Goal: Information Seeking & Learning: Learn about a topic

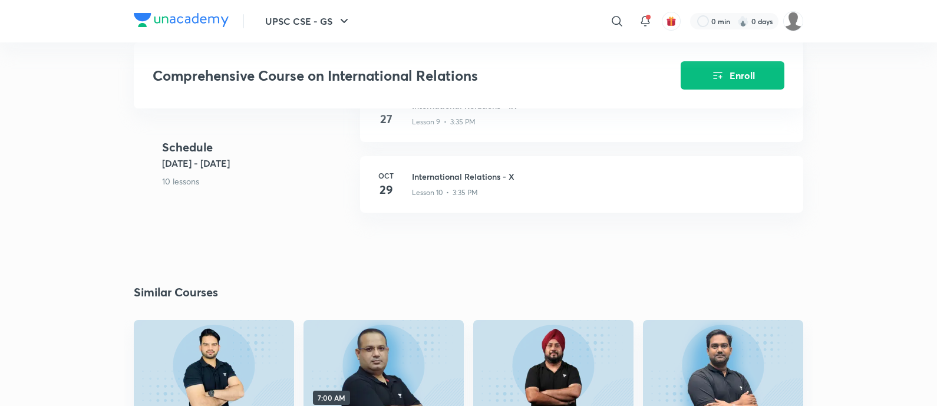
scroll to position [1178, 0]
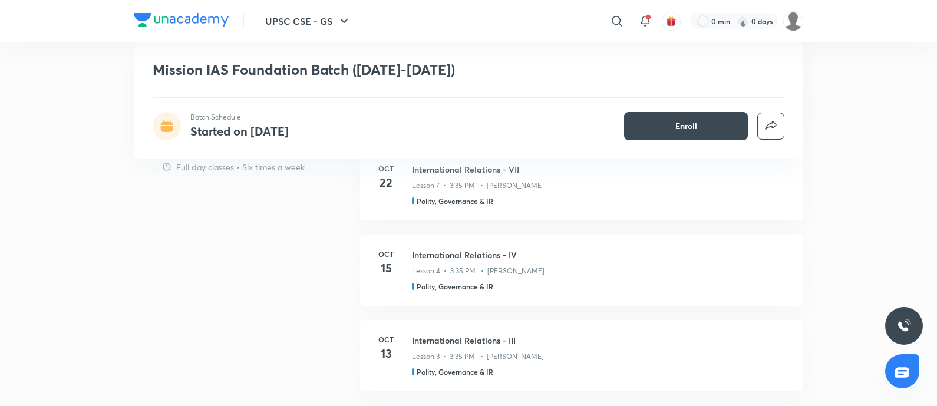
scroll to position [1914, 0]
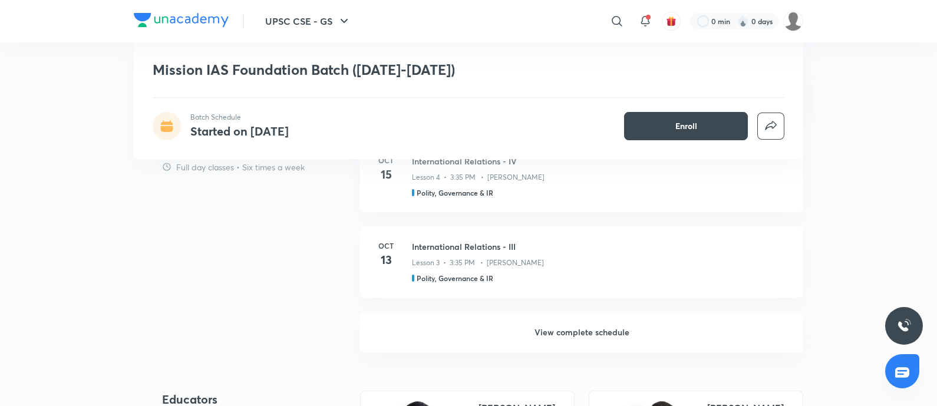
click at [569, 331] on h6 "View complete schedule" at bounding box center [581, 332] width 443 height 41
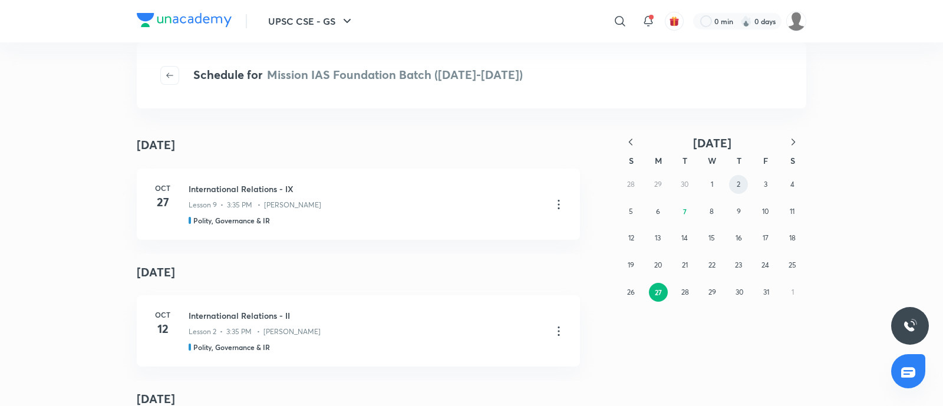
click at [734, 190] on button "2" at bounding box center [738, 184] width 19 height 19
click at [718, 213] on button "8" at bounding box center [711, 211] width 19 height 19
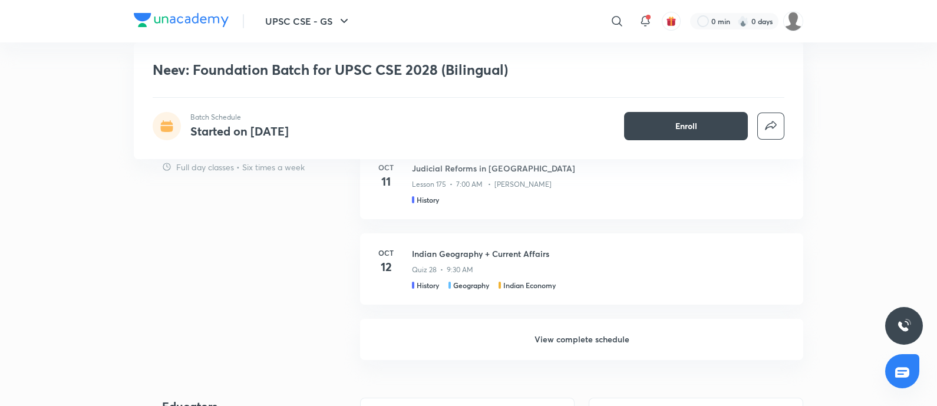
scroll to position [1030, 0]
click at [551, 335] on h6 "View complete schedule" at bounding box center [581, 339] width 443 height 41
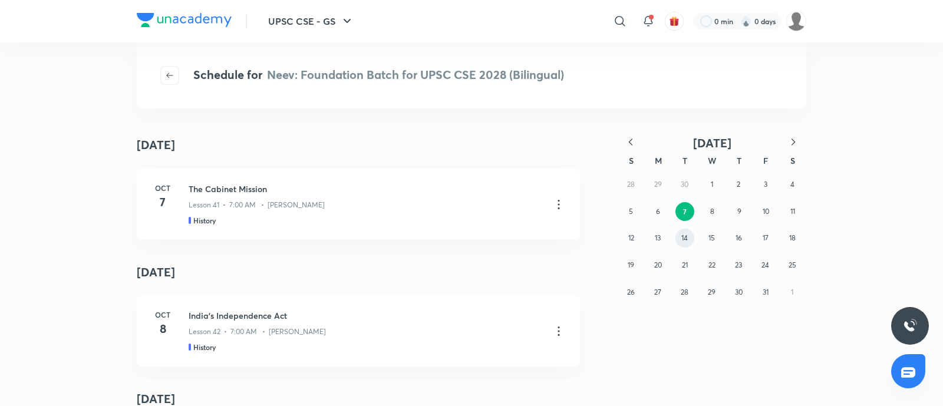
click at [688, 238] on button "14" at bounding box center [684, 238] width 19 height 19
click at [684, 261] on abbr "21" at bounding box center [685, 264] width 6 height 9
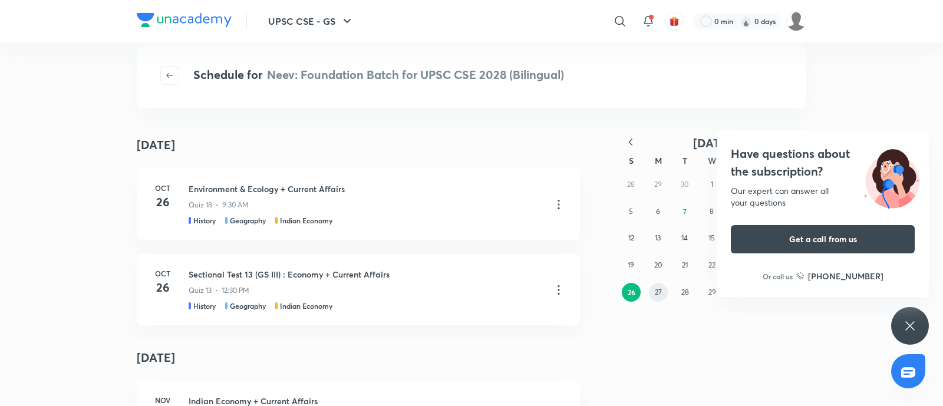
click at [652, 292] on button "27" at bounding box center [658, 292] width 19 height 19
click at [654, 293] on abbr "24" at bounding box center [658, 292] width 8 height 9
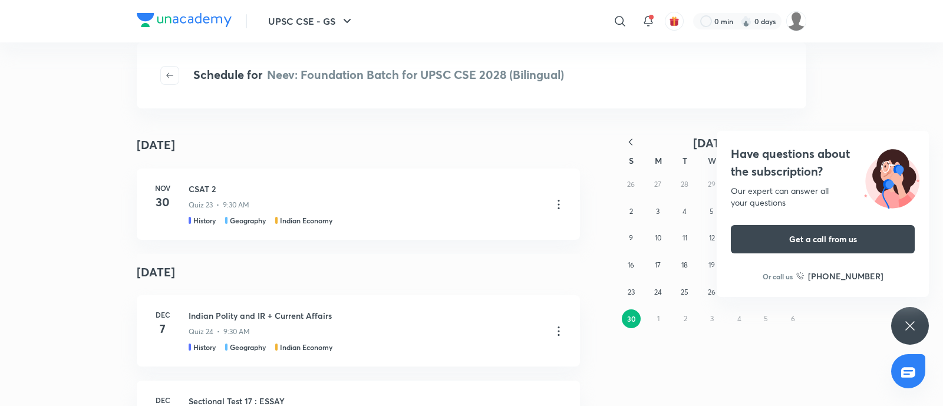
drag, startPoint x: 792, startPoint y: 169, endPoint x: 775, endPoint y: 173, distance: 17.6
click at [792, 169] on h4 "Have questions about the subscription?" at bounding box center [823, 162] width 184 height 35
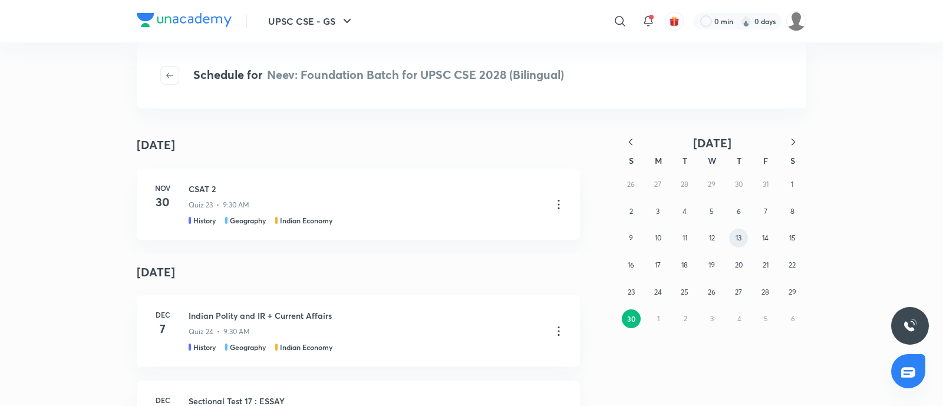
click at [732, 239] on button "13" at bounding box center [738, 238] width 19 height 19
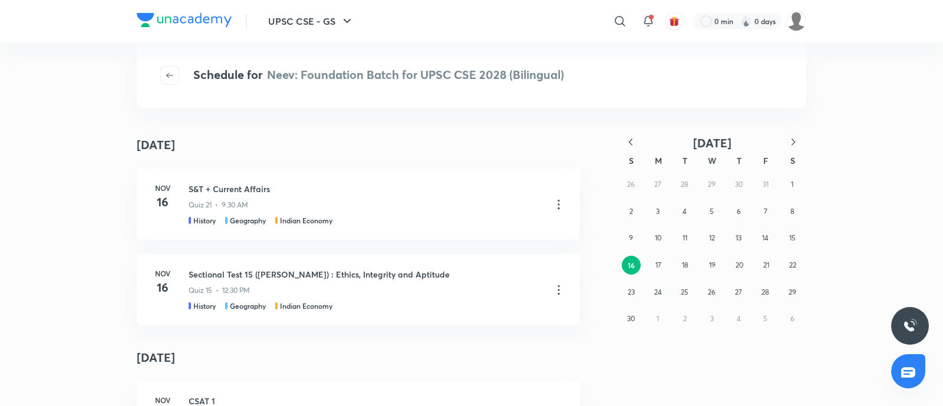
drag, startPoint x: 630, startPoint y: 144, endPoint x: 656, endPoint y: 155, distance: 28.2
click at [630, 143] on icon "button" at bounding box center [631, 141] width 4 height 6
click at [706, 238] on button "15" at bounding box center [711, 238] width 19 height 19
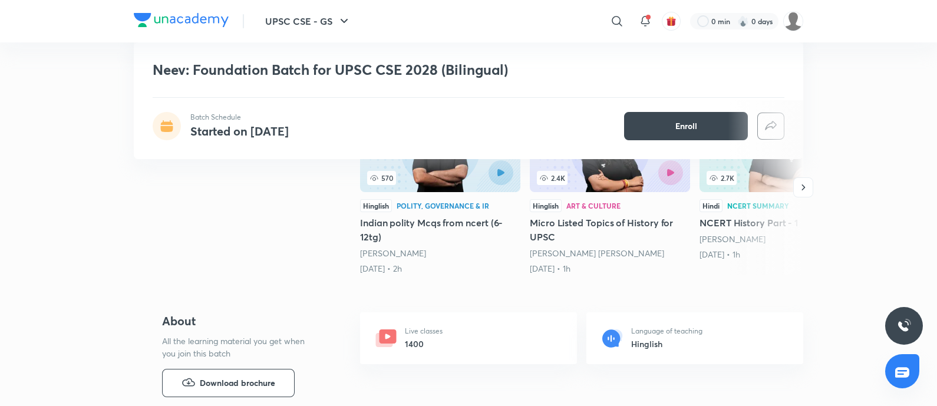
scroll to position [294, 0]
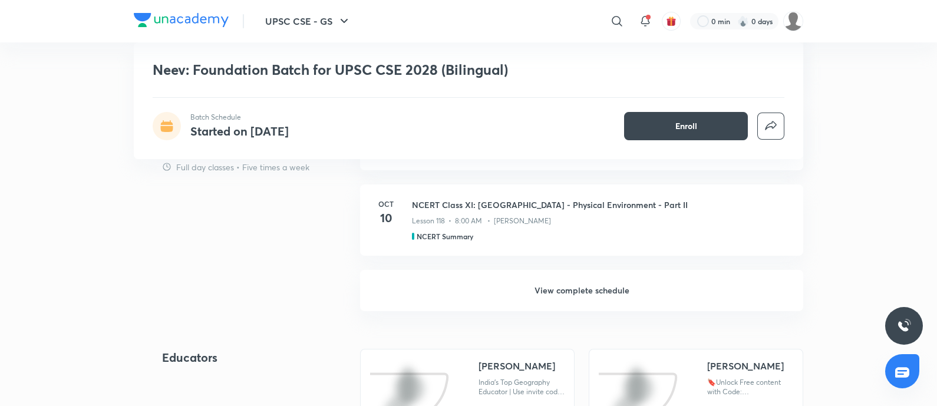
scroll to position [1104, 0]
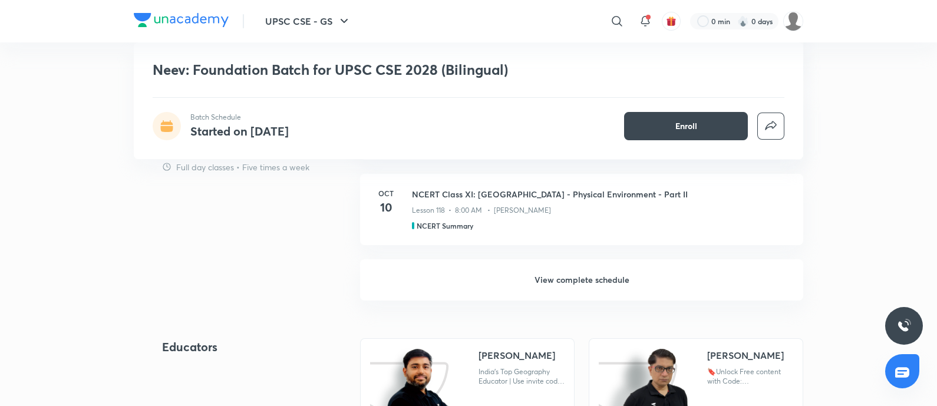
click at [583, 276] on h6 "View complete schedule" at bounding box center [581, 279] width 443 height 41
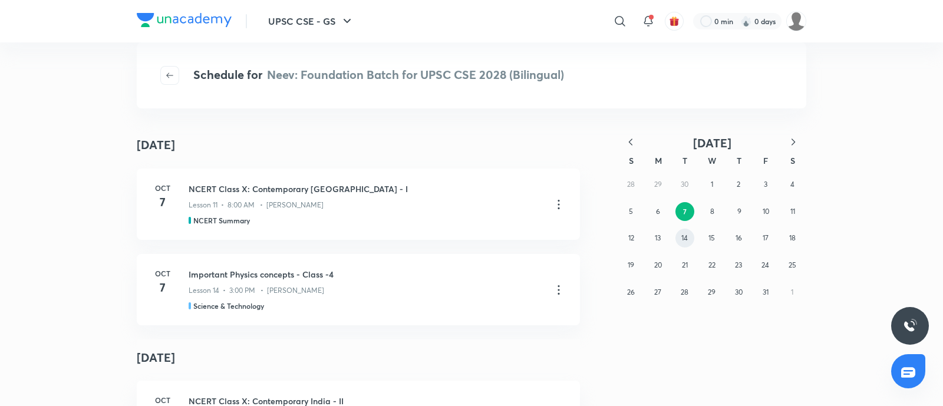
click at [683, 245] on button "14" at bounding box center [684, 238] width 19 height 19
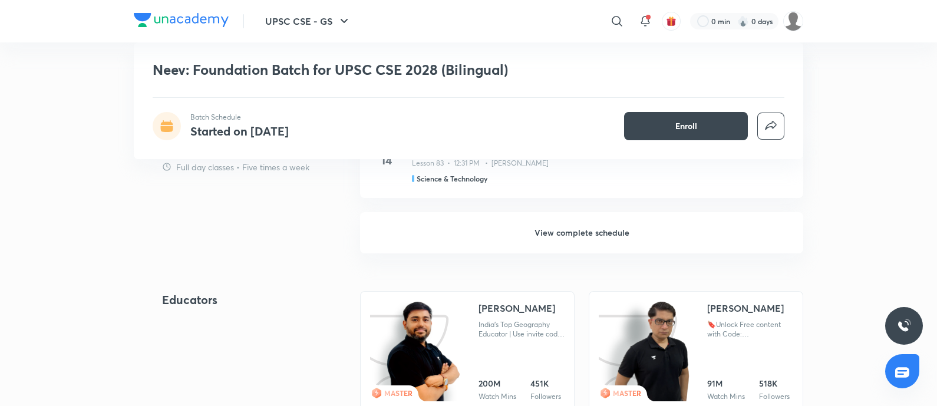
scroll to position [1178, 0]
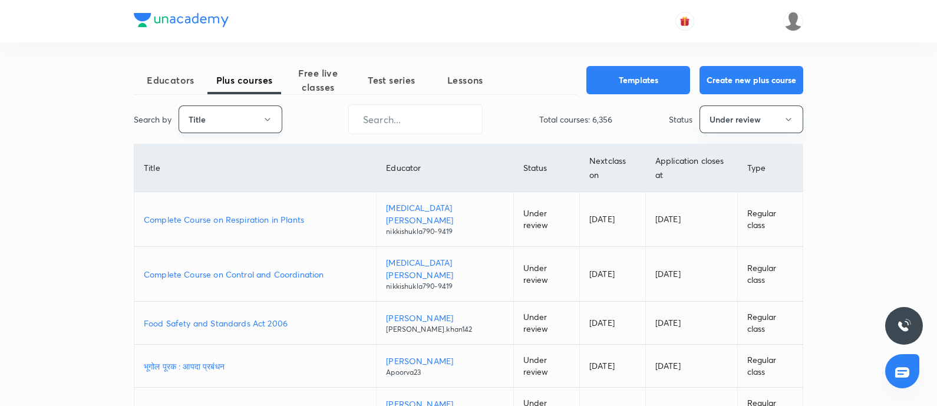
click at [233, 124] on button "Title" at bounding box center [231, 119] width 104 height 28
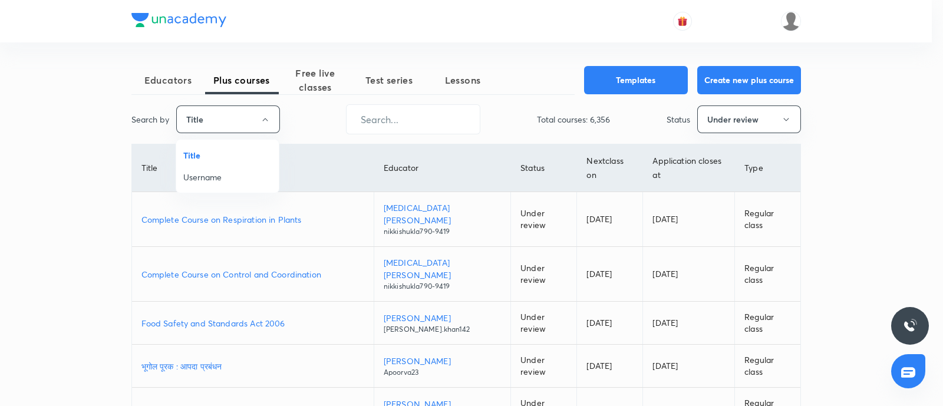
click at [206, 177] on span "Username" at bounding box center [227, 177] width 88 height 12
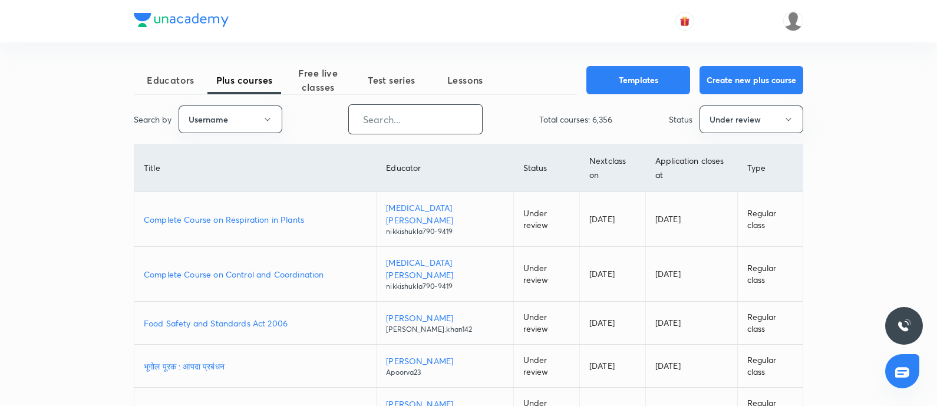
click at [411, 105] on input "text" at bounding box center [415, 119] width 133 height 30
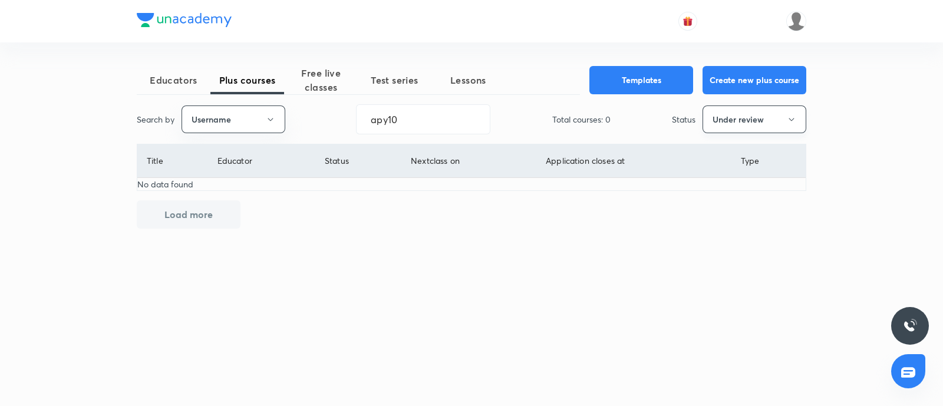
click at [713, 123] on button "Under review" at bounding box center [754, 119] width 104 height 28
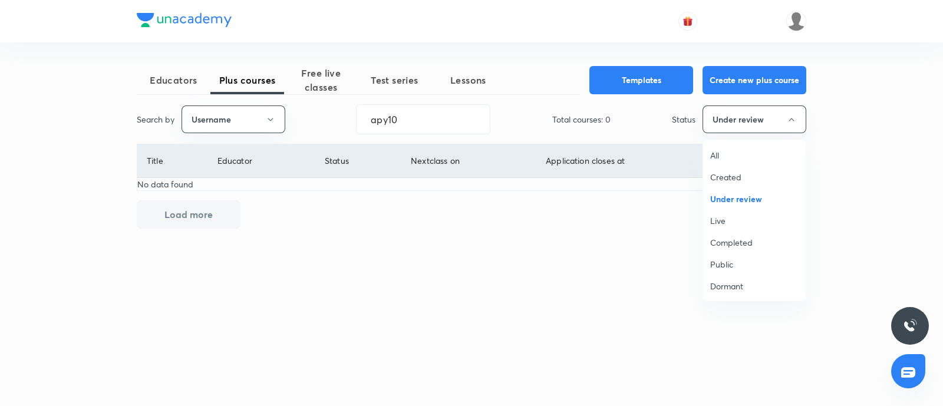
drag, startPoint x: 716, startPoint y: 224, endPoint x: 693, endPoint y: 233, distance: 24.6
click at [715, 223] on span "Live" at bounding box center [754, 220] width 88 height 12
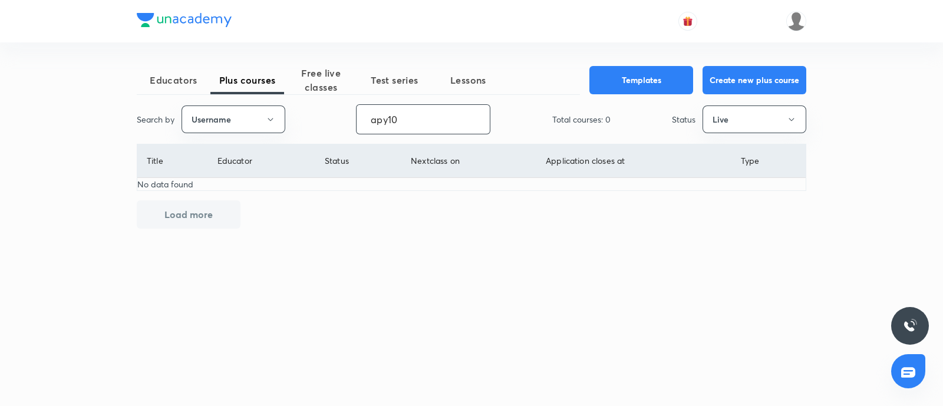
drag, startPoint x: 70, startPoint y: 175, endPoint x: 418, endPoint y: 107, distance: 354.8
click at [44, 177] on div "Educators Plus courses Free live classes Test series Lessons Templates Create n…" at bounding box center [471, 203] width 943 height 406
paste input "APYT"
click at [709, 114] on button "Live" at bounding box center [754, 119] width 104 height 28
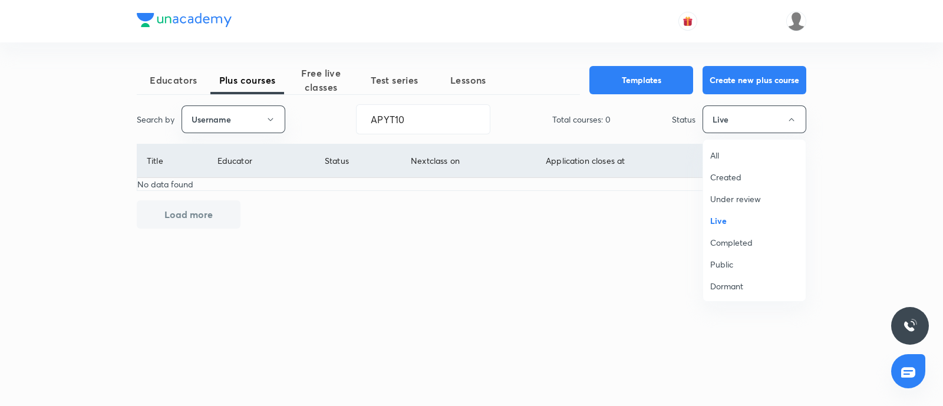
click at [713, 244] on span "Completed" at bounding box center [754, 242] width 88 height 12
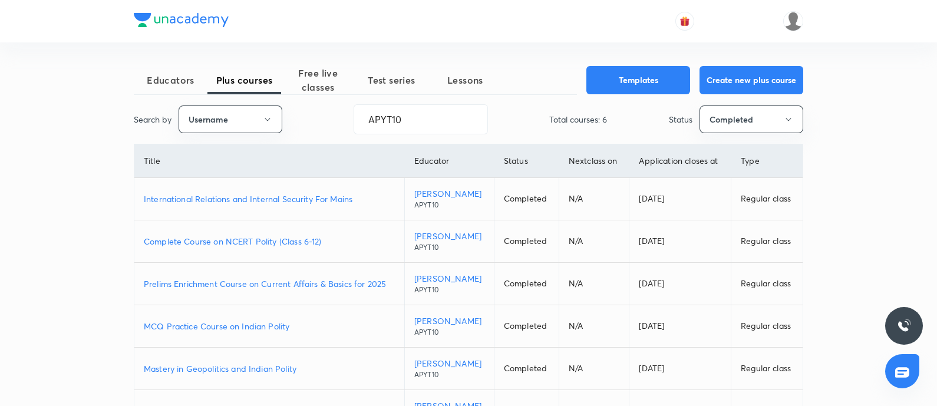
click at [265, 237] on p "Complete Course on NCERT Polity (Class 6-12)" at bounding box center [269, 241] width 251 height 12
drag, startPoint x: 332, startPoint y: 122, endPoint x: 0, endPoint y: 176, distance: 336.6
click at [0, 171] on div "Educators Plus courses Free live classes Test series Lessons Templates Create n…" at bounding box center [468, 246] width 937 height 492
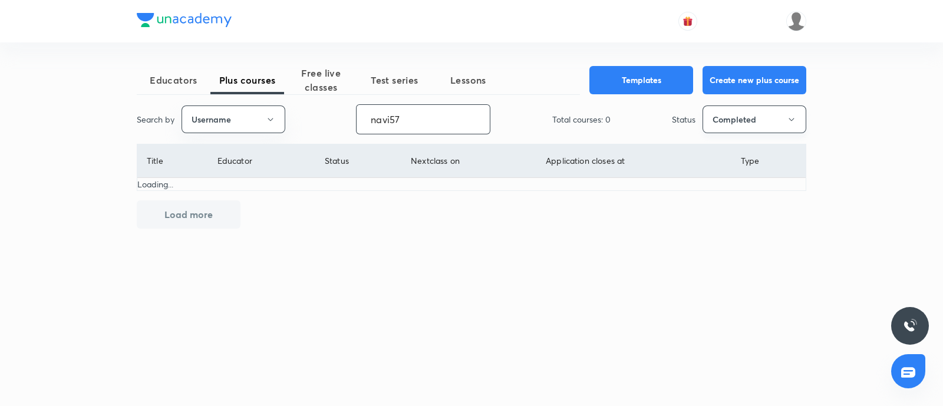
click at [745, 114] on button "Completed" at bounding box center [754, 119] width 104 height 28
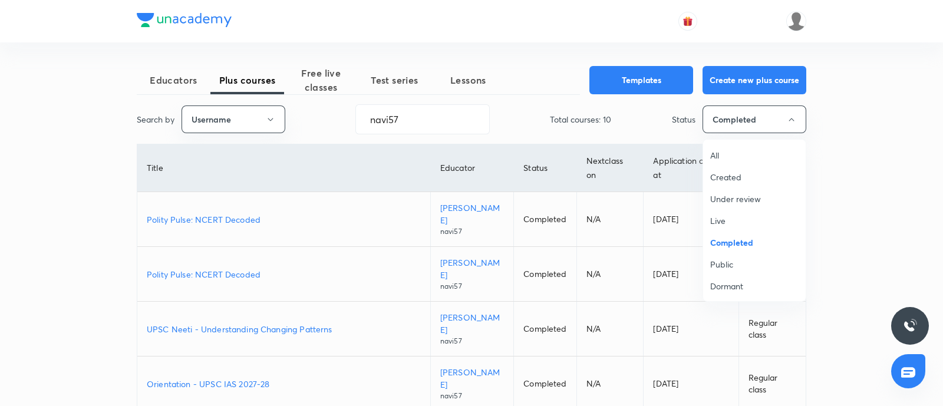
click at [725, 224] on span "Live" at bounding box center [754, 220] width 88 height 12
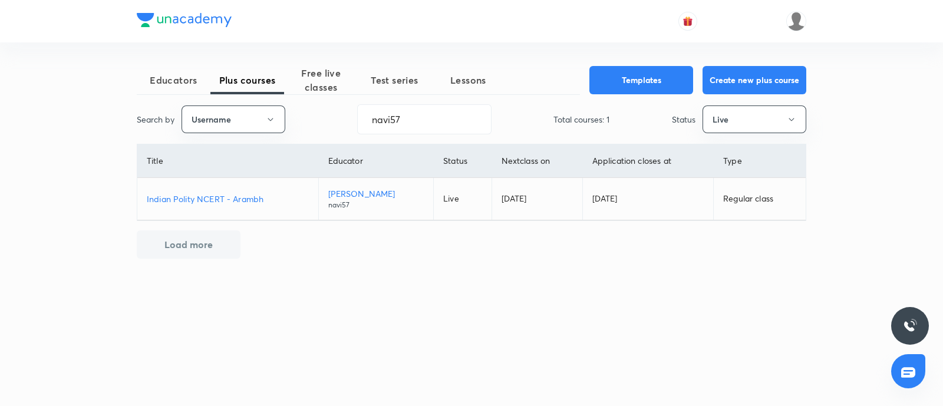
click at [188, 194] on p "Indian Polity NCERT - Arambh" at bounding box center [228, 199] width 162 height 12
drag, startPoint x: 397, startPoint y: 122, endPoint x: 95, endPoint y: 143, distance: 302.9
click at [0, 152] on div "Educators Plus courses Free live classes Test series Lessons Templates Create n…" at bounding box center [471, 203] width 943 height 406
paste input "unacademy-user-K3AG51I55HB1"
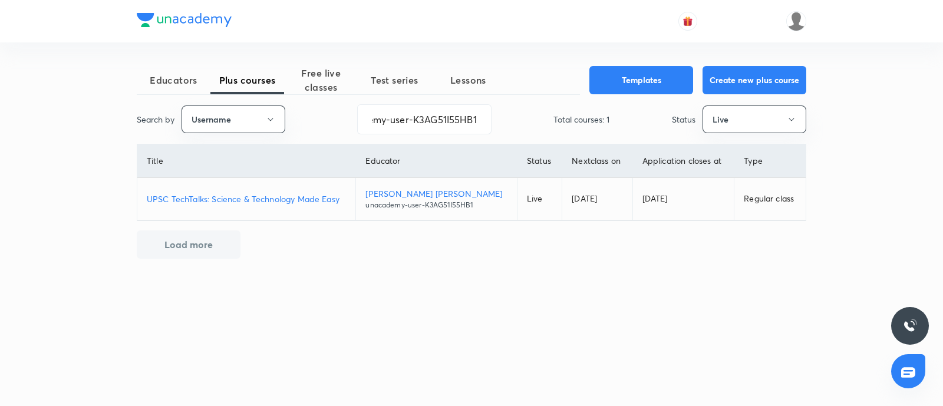
click at [239, 198] on p "UPSC TechTalks: Science & Technology Made Easy" at bounding box center [246, 199] width 199 height 12
drag, startPoint x: 368, startPoint y: 118, endPoint x: 863, endPoint y: 78, distance: 497.1
click at [863, 78] on div "Educators Plus courses Free live classes Test series Lessons Templates Create n…" at bounding box center [471, 203] width 943 height 406
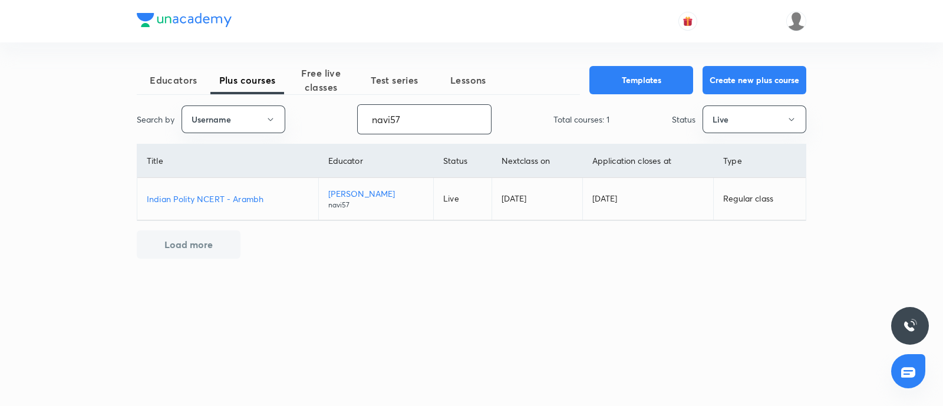
type input "navi57"
click at [243, 202] on p "Indian Polity NCERT - Arambh" at bounding box center [228, 199] width 162 height 12
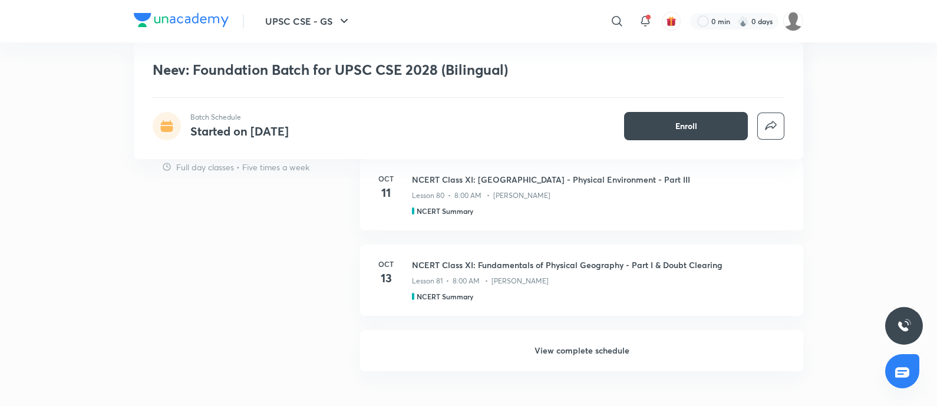
scroll to position [884, 0]
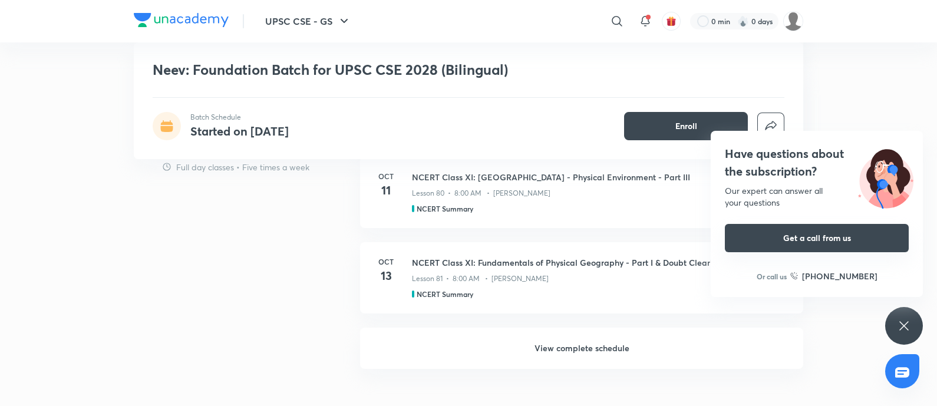
click at [557, 347] on h6 "View complete schedule" at bounding box center [581, 348] width 443 height 41
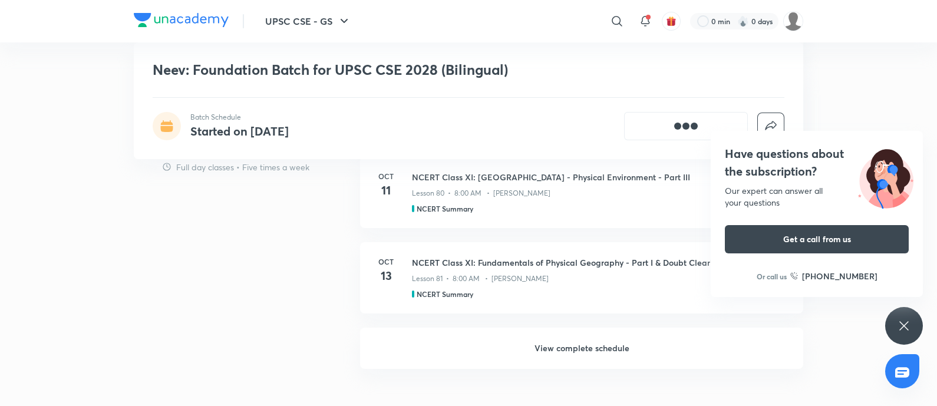
click at [772, 183] on div "Have questions about the subscription? Our expert can answer all your questions…" at bounding box center [817, 214] width 212 height 166
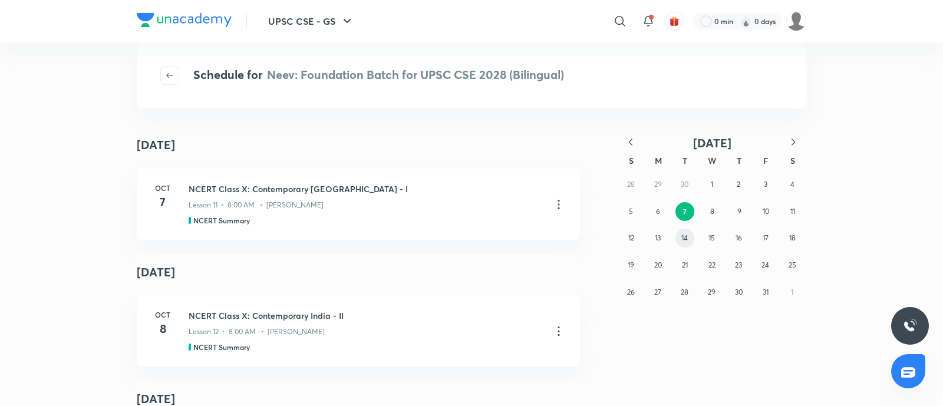
click at [690, 235] on button "14" at bounding box center [684, 238] width 19 height 19
click at [688, 263] on button "21" at bounding box center [684, 265] width 19 height 19
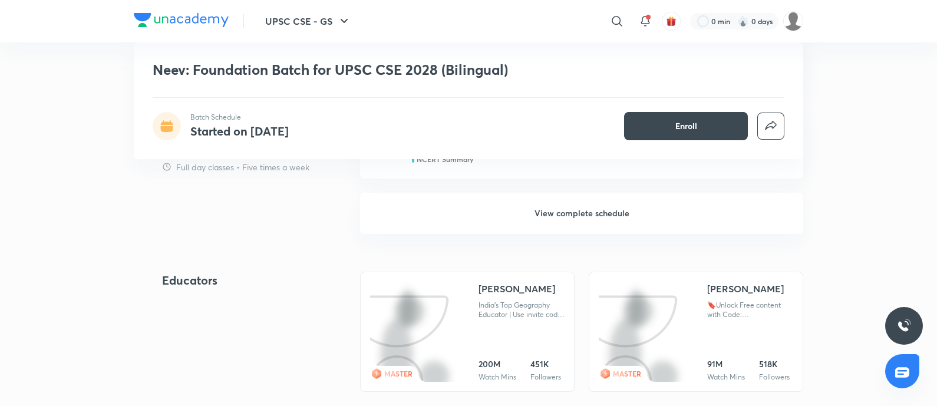
scroll to position [964, 0]
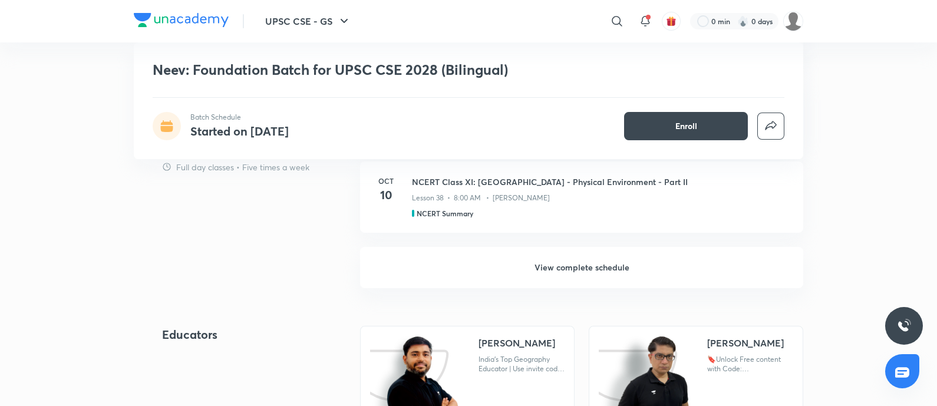
click at [577, 262] on h6 "View complete schedule" at bounding box center [581, 267] width 443 height 41
